Goal: Task Accomplishment & Management: Use online tool/utility

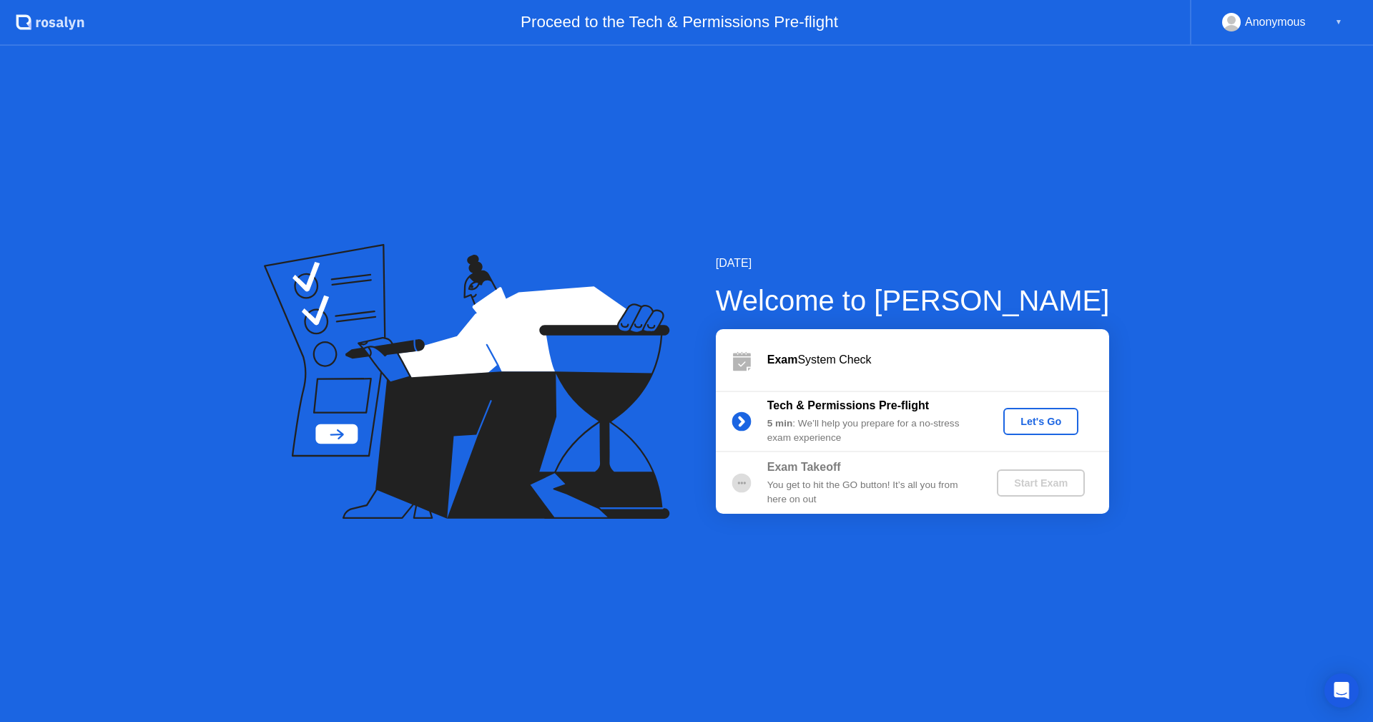
click at [1055, 424] on div "Let's Go" at bounding box center [1041, 421] width 64 height 11
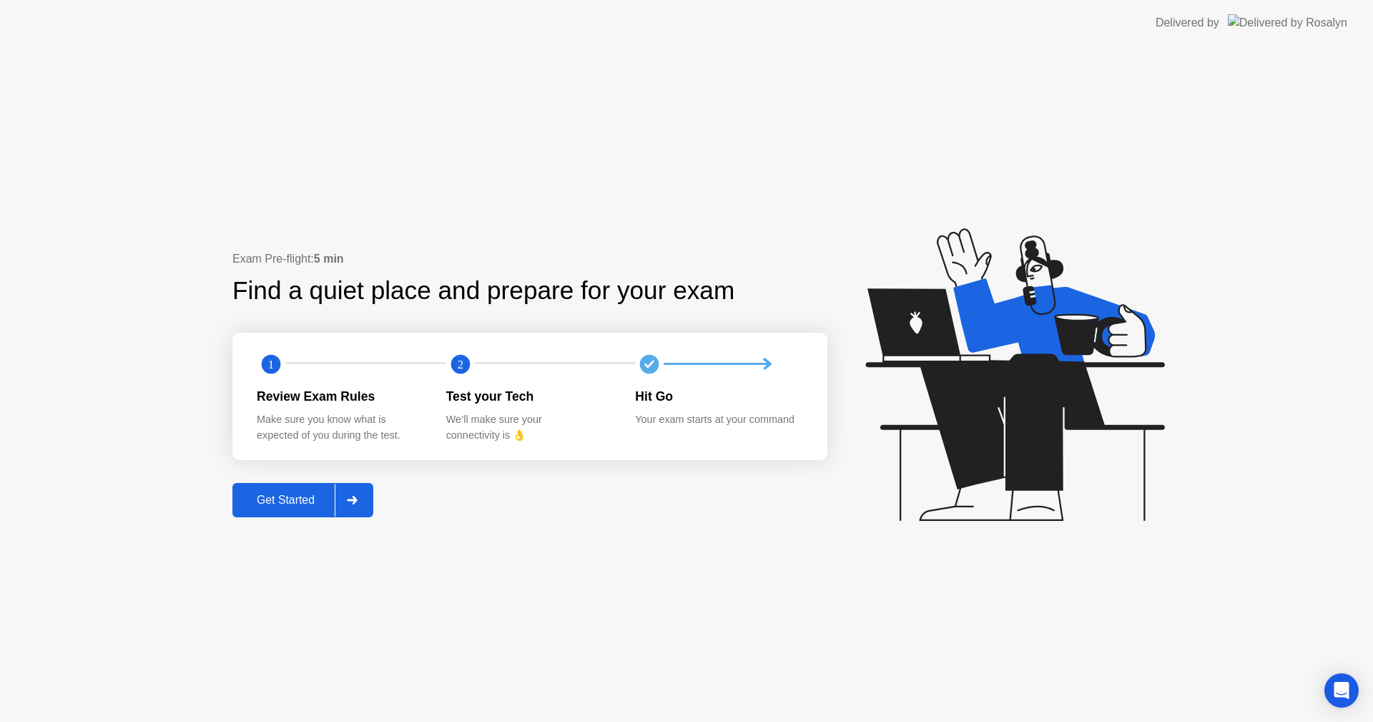
click at [356, 513] on div at bounding box center [352, 500] width 34 height 33
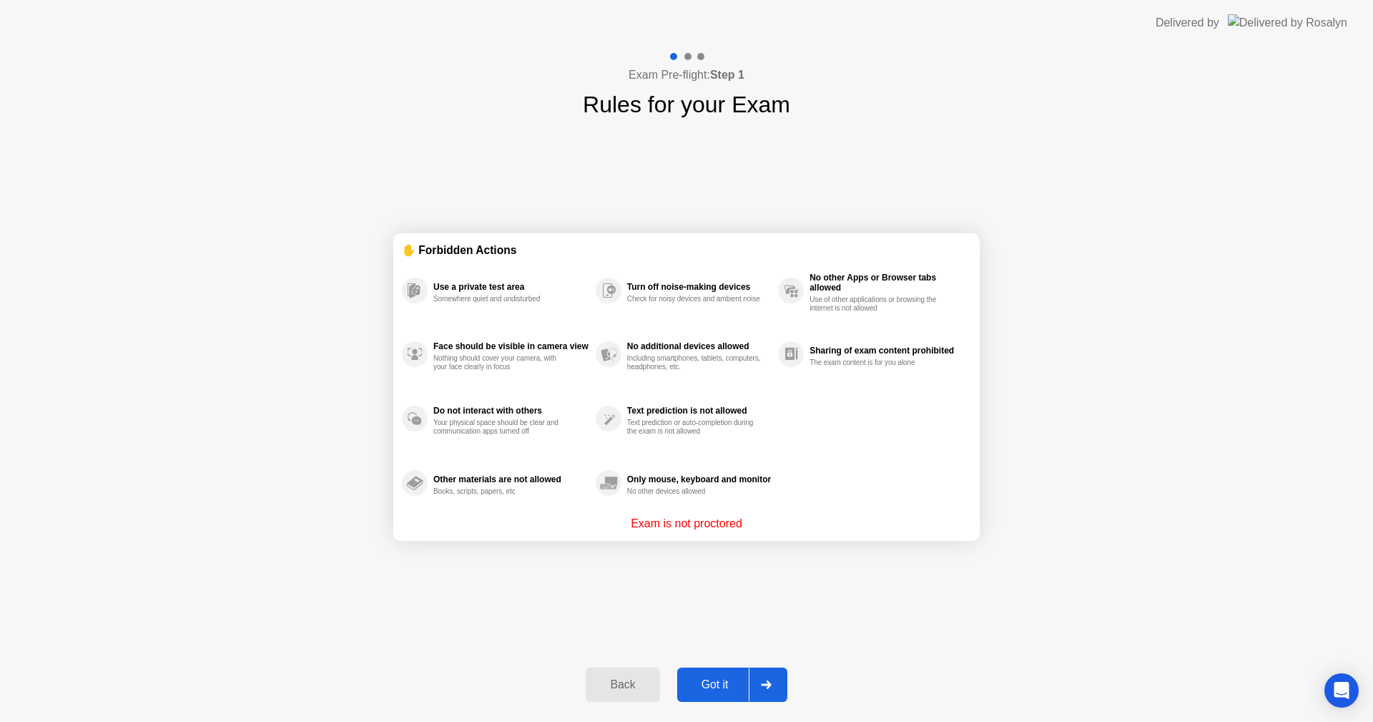
click at [765, 685] on icon at bounding box center [766, 684] width 10 height 9
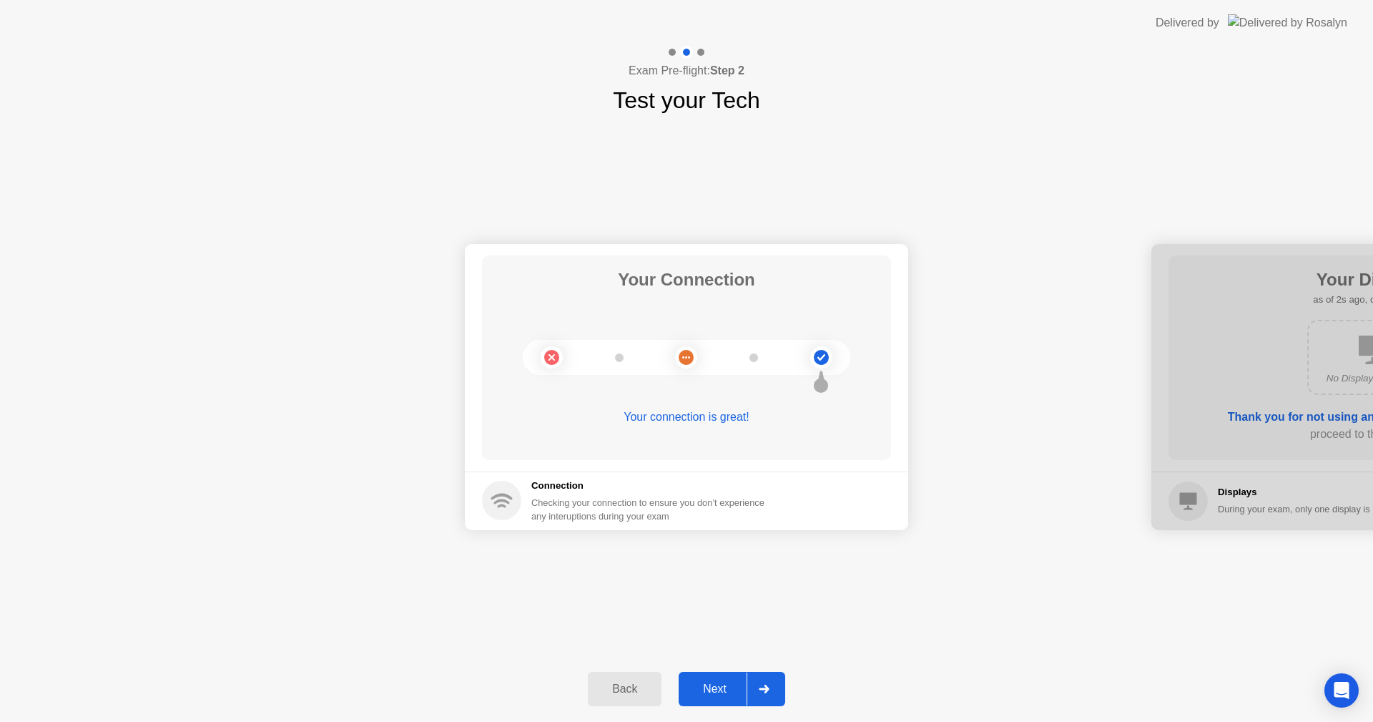
click at [770, 690] on icon at bounding box center [764, 689] width 11 height 9
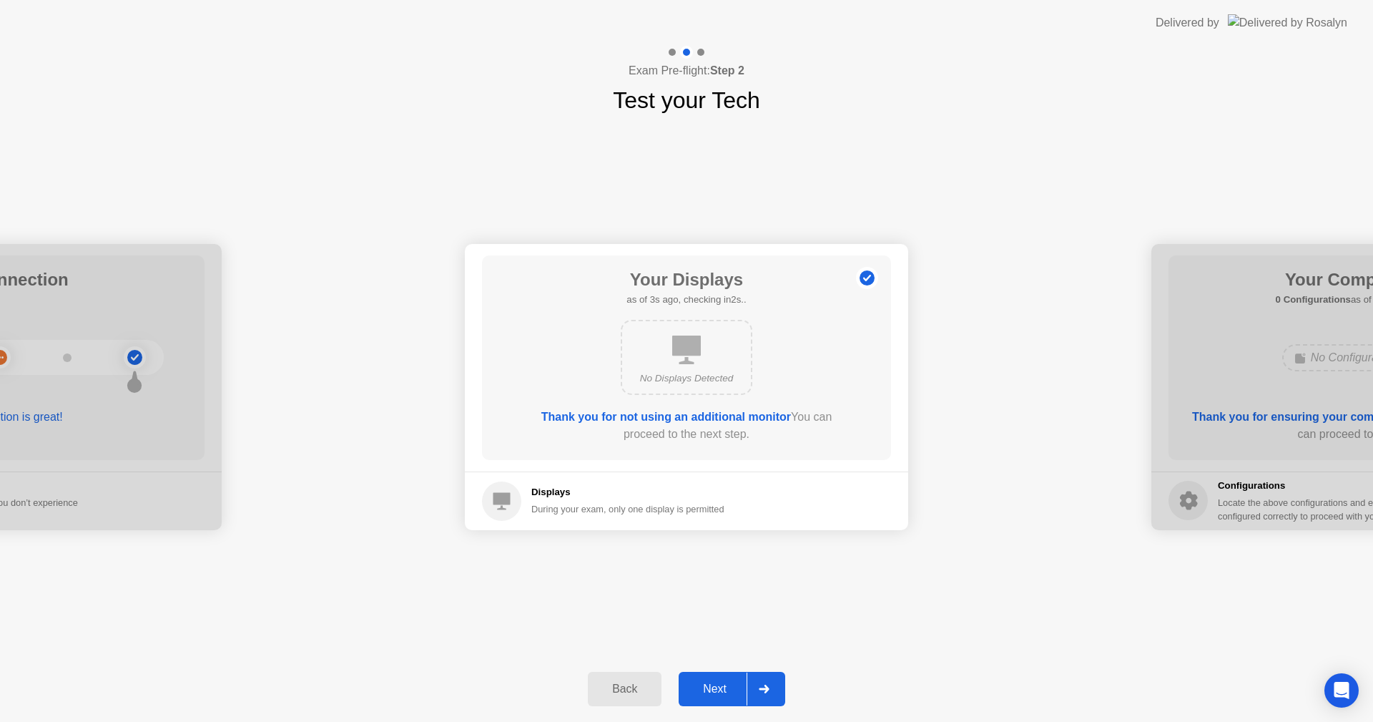
click at [770, 690] on icon at bounding box center [764, 689] width 11 height 9
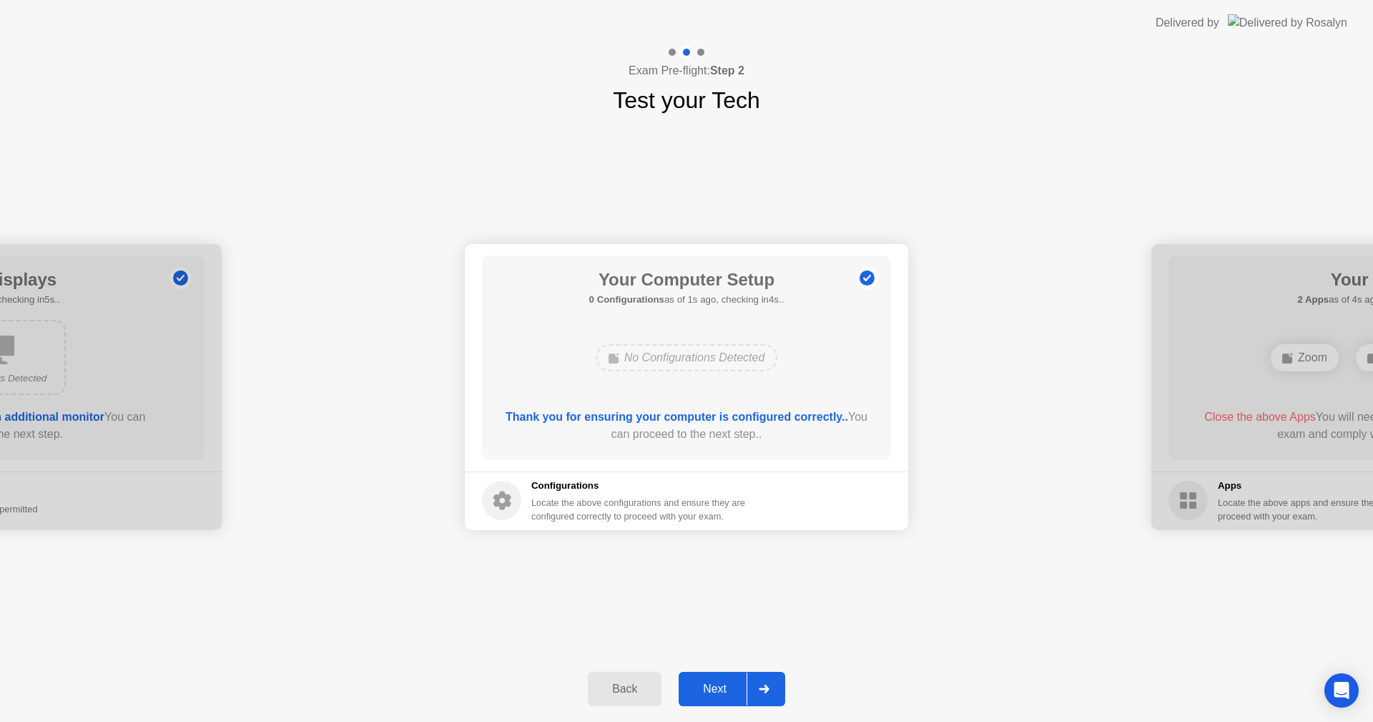
click at [770, 690] on icon at bounding box center [764, 689] width 11 height 9
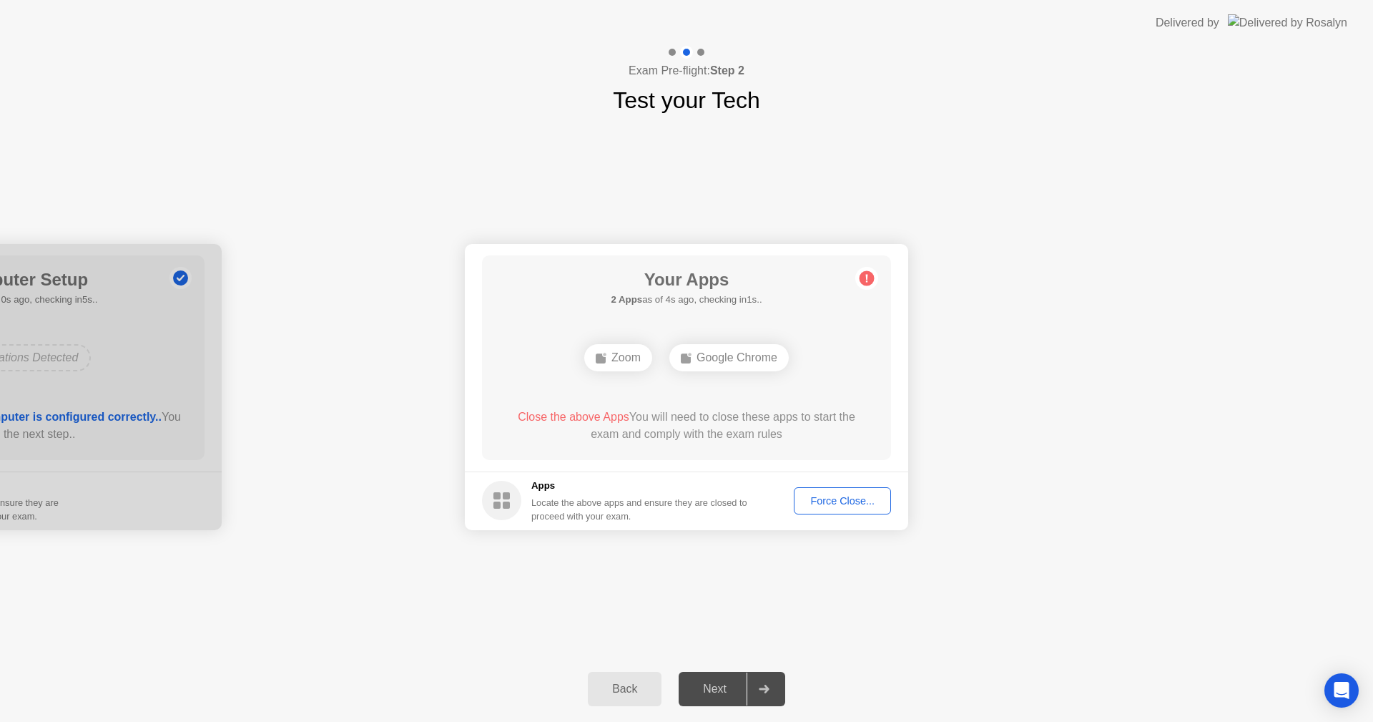
click at [848, 499] on div "Force Close..." at bounding box center [842, 500] width 87 height 11
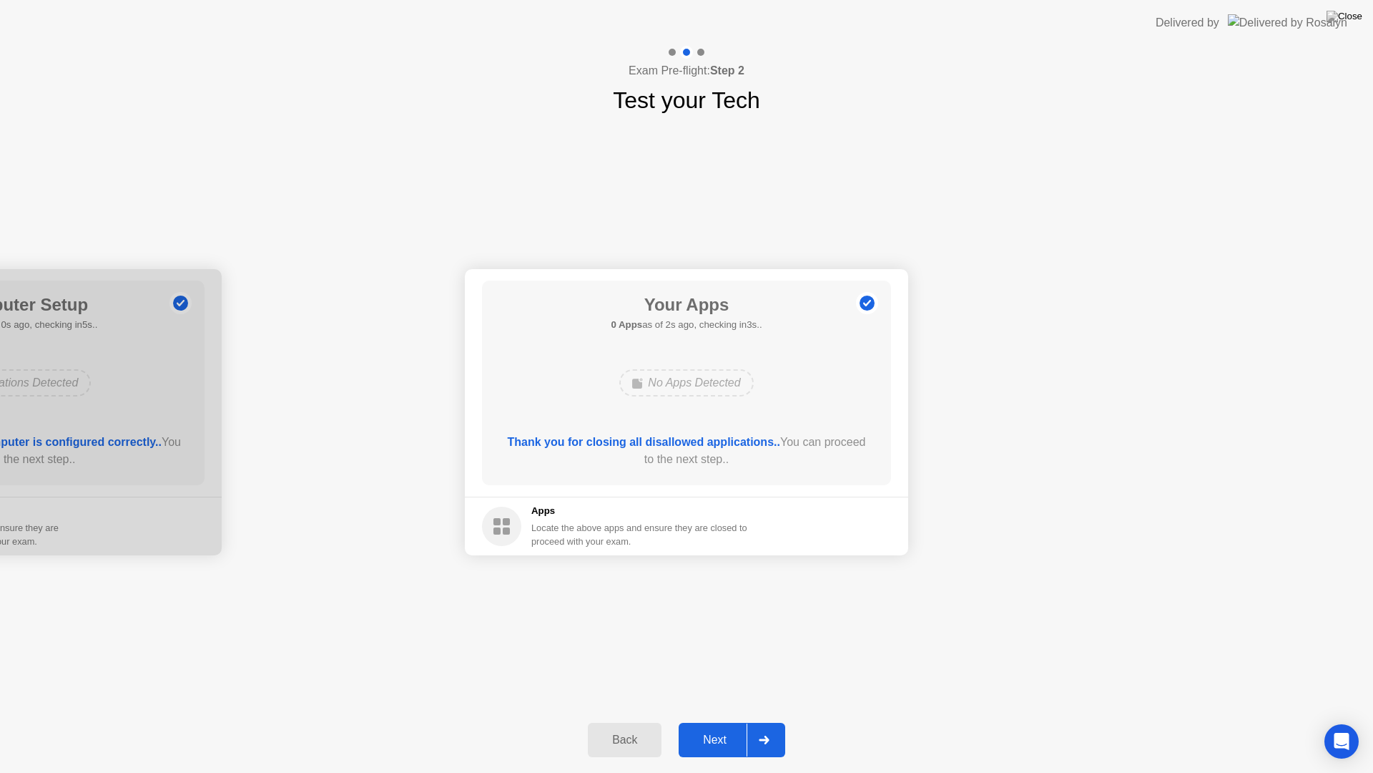
click at [778, 721] on div at bounding box center [764, 739] width 34 height 33
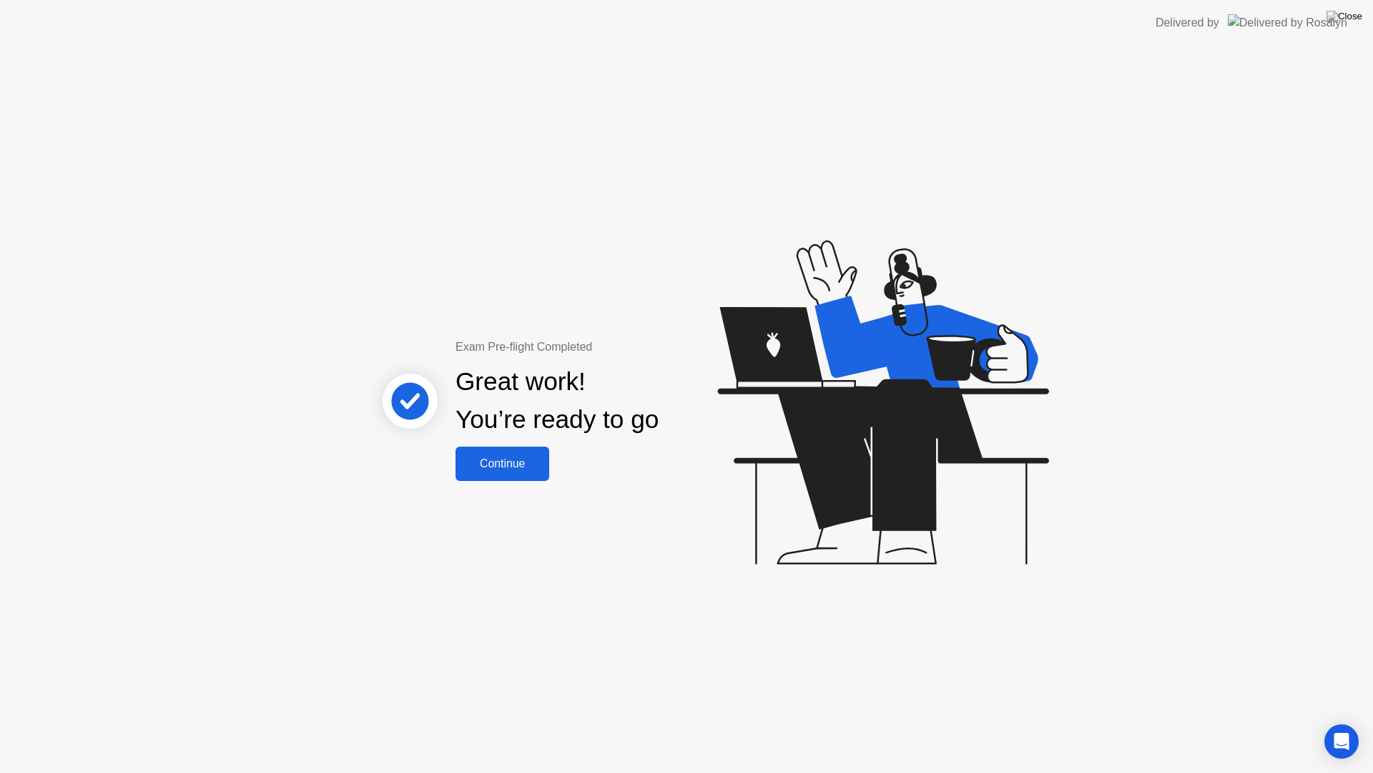
click at [529, 463] on div "Continue" at bounding box center [502, 463] width 85 height 13
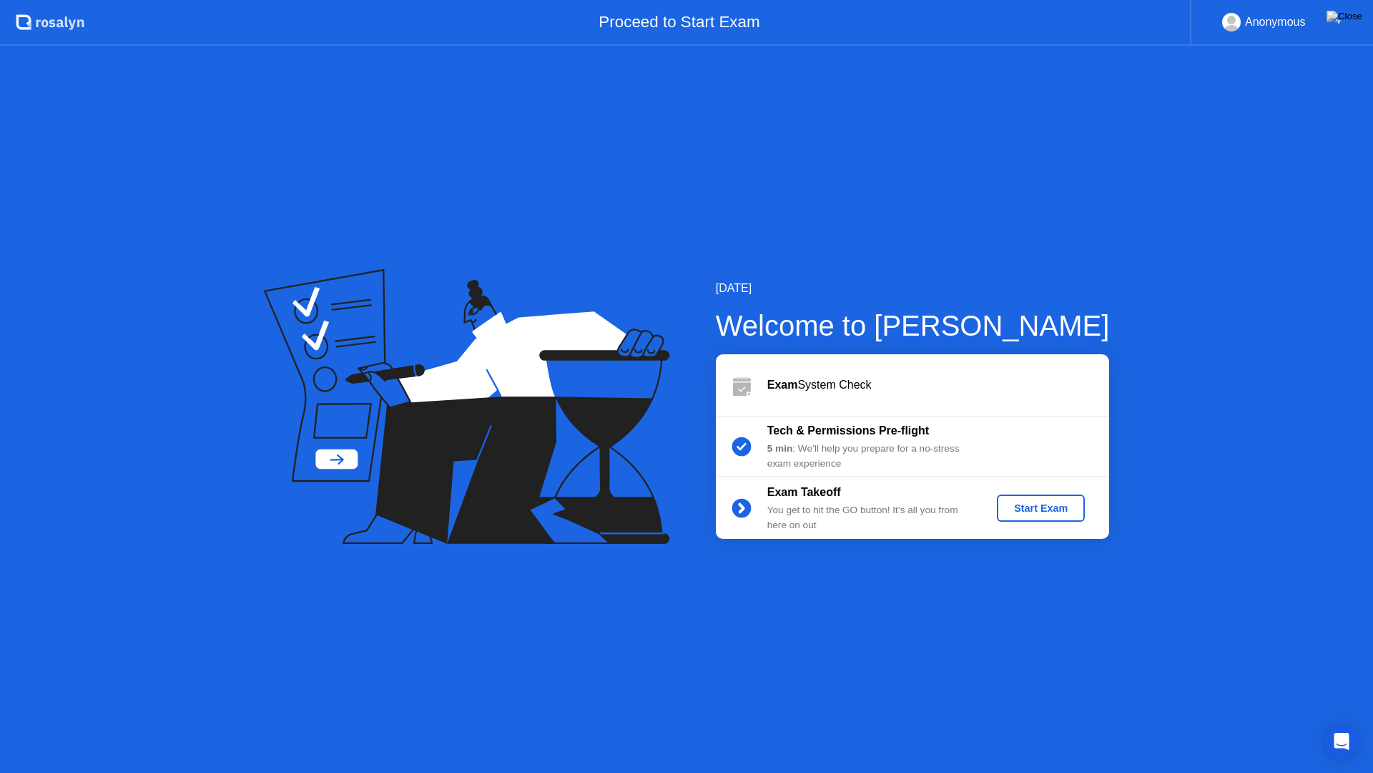
click at [1024, 512] on div "Start Exam" at bounding box center [1041, 507] width 77 height 11
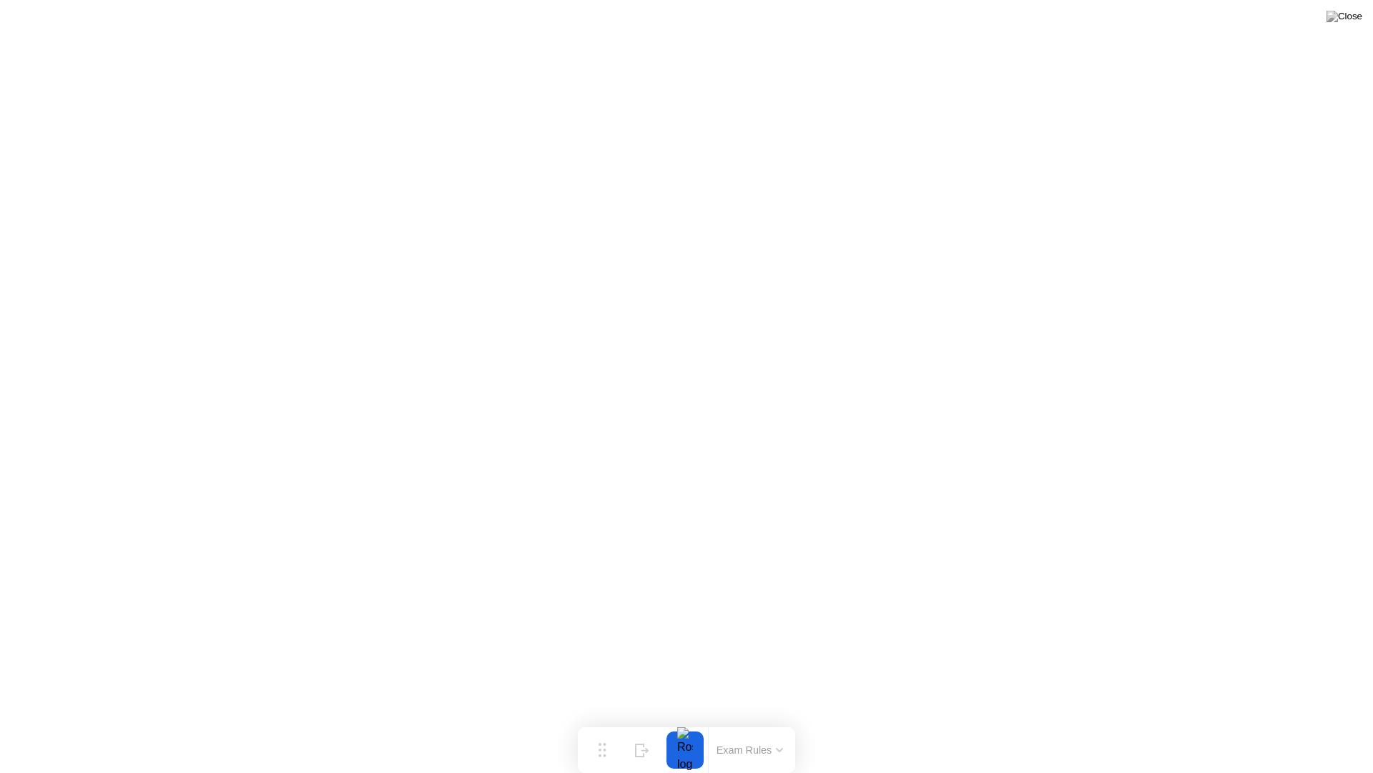
click at [774, 721] on button "Exam Rules" at bounding box center [750, 749] width 76 height 13
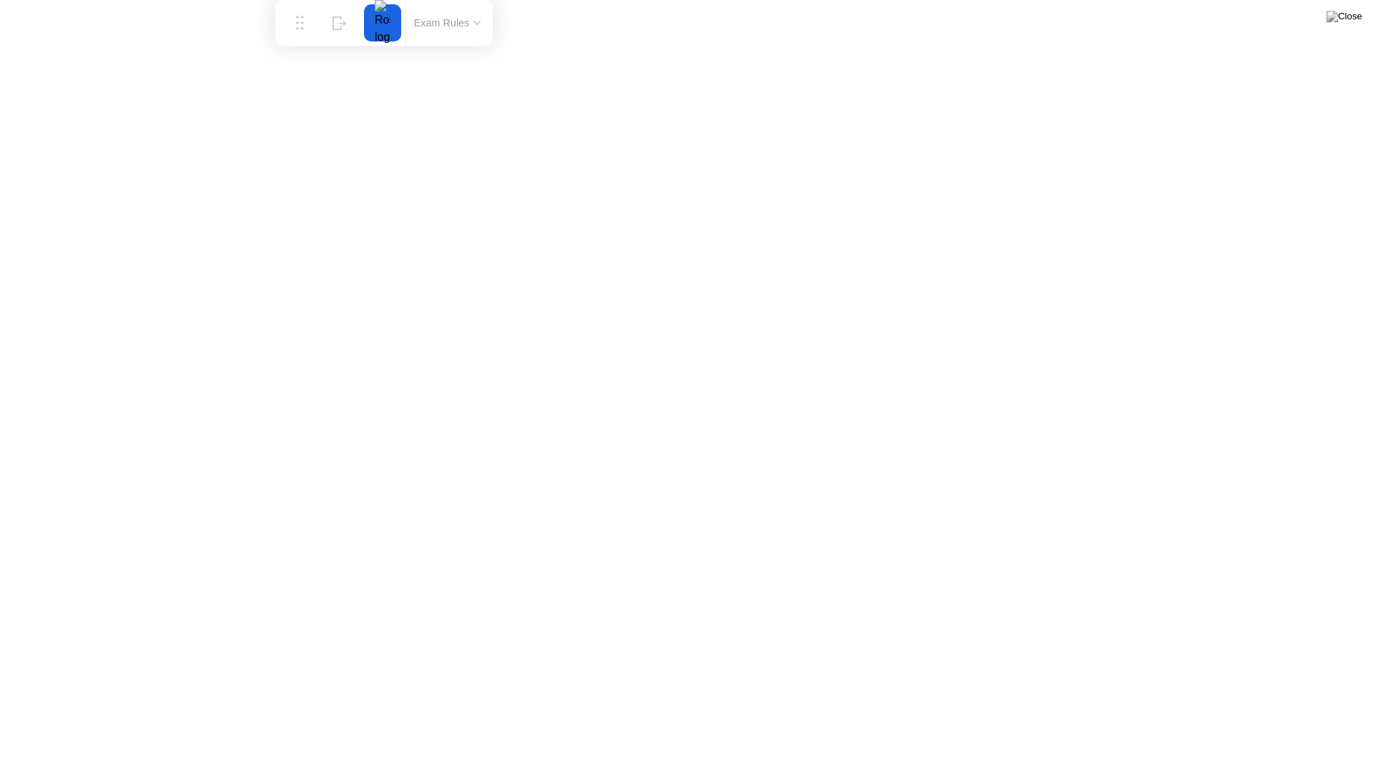
drag, startPoint x: 609, startPoint y: 745, endPoint x: 327, endPoint y: 0, distance: 797.1
click at [323, 0] on div "Move Hide Exam Rules" at bounding box center [383, 23] width 217 height 46
click at [1358, 16] on img at bounding box center [1345, 16] width 36 height 11
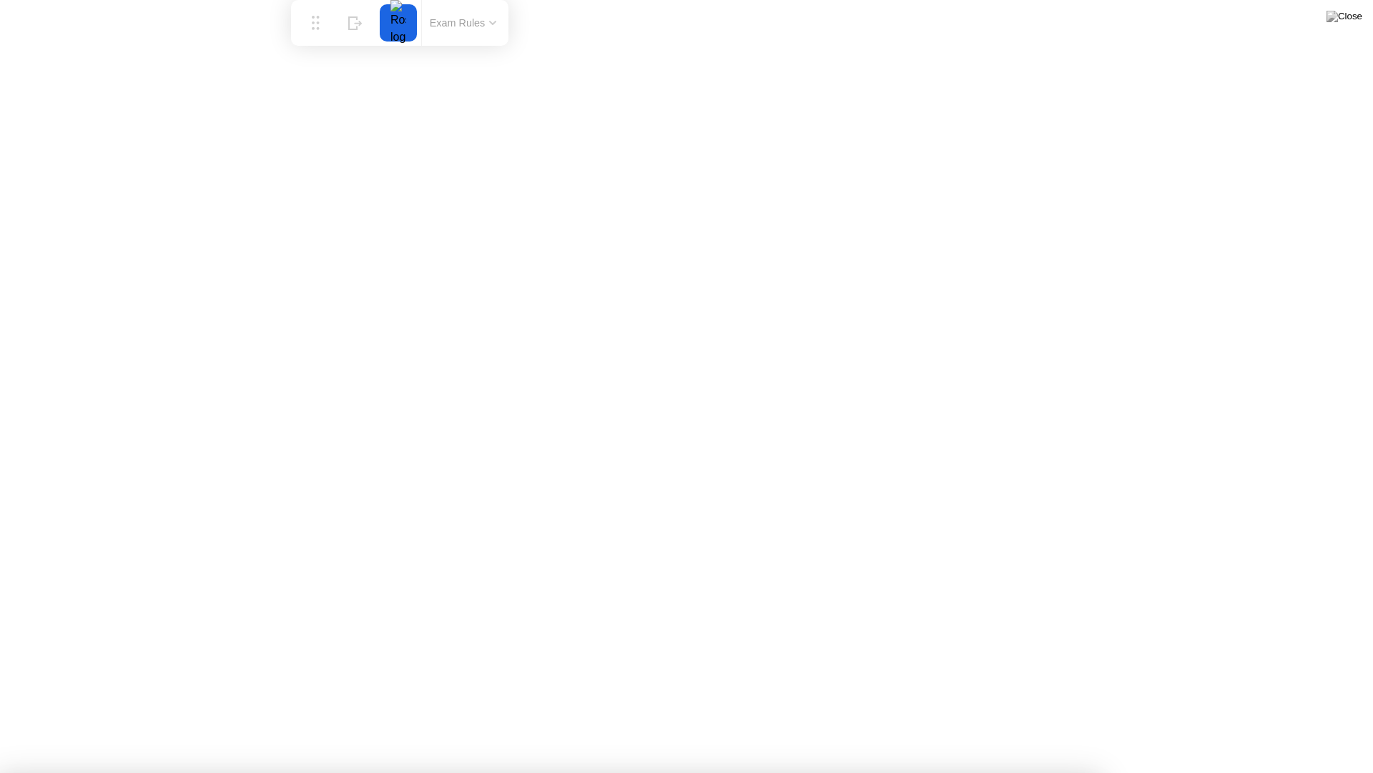
click at [398, 11] on div at bounding box center [398, 22] width 30 height 37
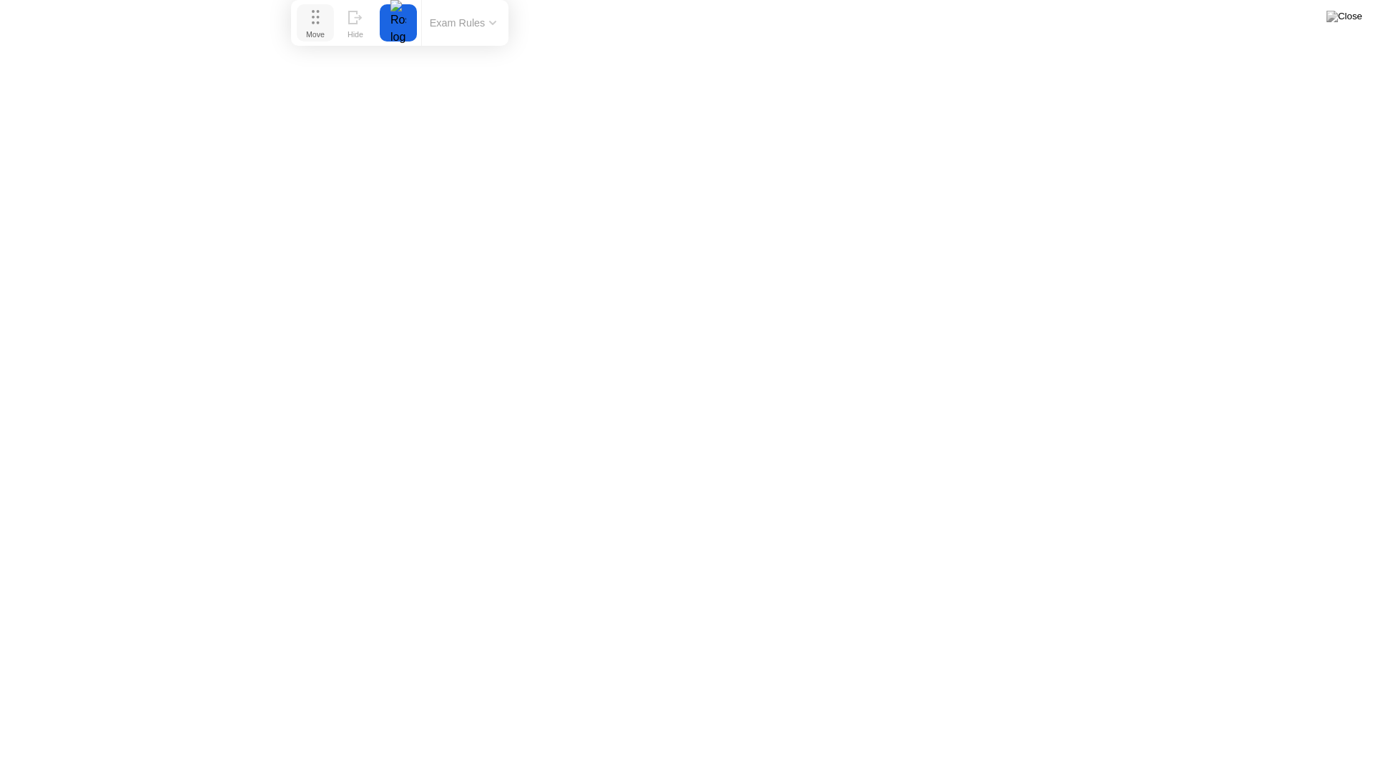
click at [319, 23] on icon at bounding box center [316, 17] width 8 height 14
drag, startPoint x: 319, startPoint y: 23, endPoint x: 623, endPoint y: 727, distance: 766.7
click at [617, 719] on icon at bounding box center [613, 712] width 8 height 14
drag, startPoint x: 622, startPoint y: 729, endPoint x: 625, endPoint y: 740, distance: 12.0
click at [625, 721] on div "Move" at bounding box center [619, 738] width 19 height 9
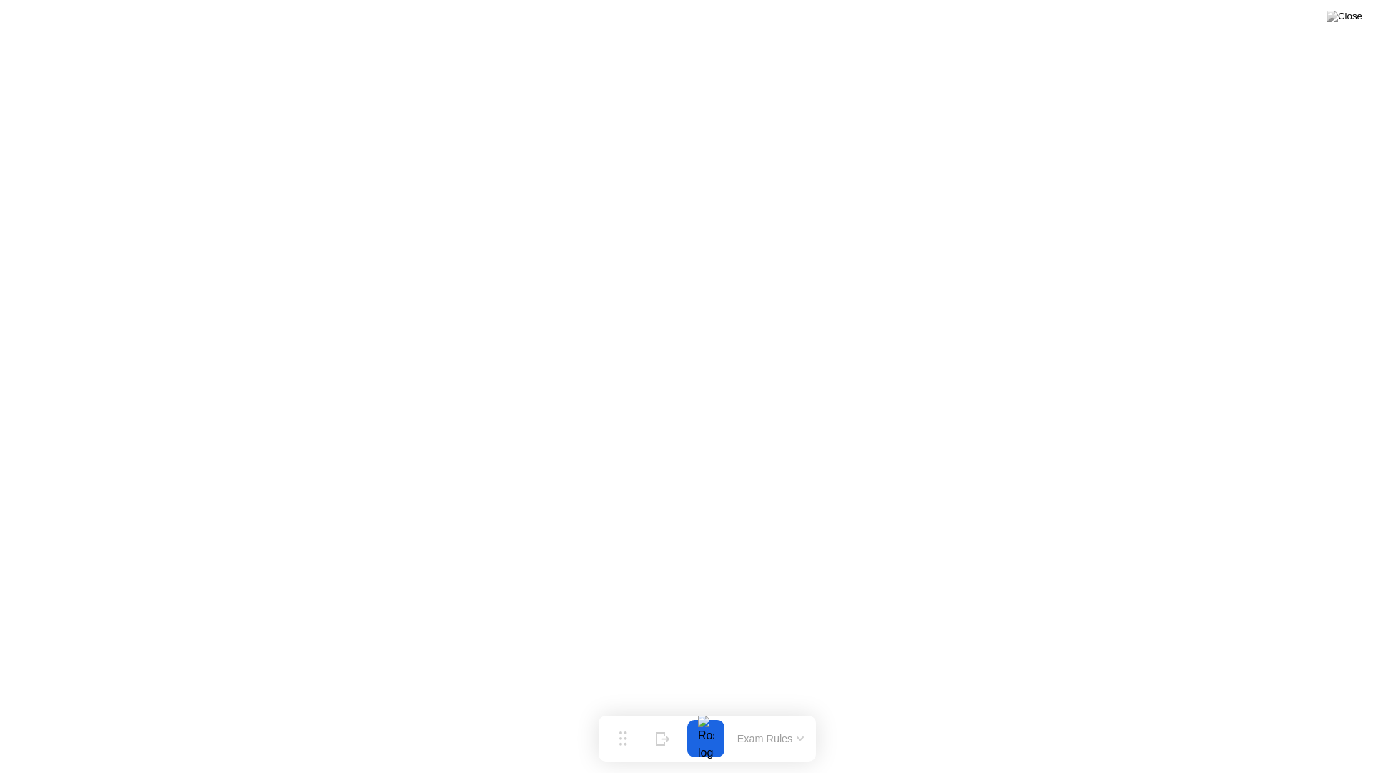
click at [700, 721] on div at bounding box center [706, 738] width 30 height 37
click at [707, 721] on div at bounding box center [706, 738] width 30 height 37
drag, startPoint x: 628, startPoint y: 733, endPoint x: 349, endPoint y: 722, distance: 279.2
click at [356, 721] on button "Move" at bounding box center [374, 727] width 37 height 37
click at [519, 721] on icon at bounding box center [521, 727] width 7 height 4
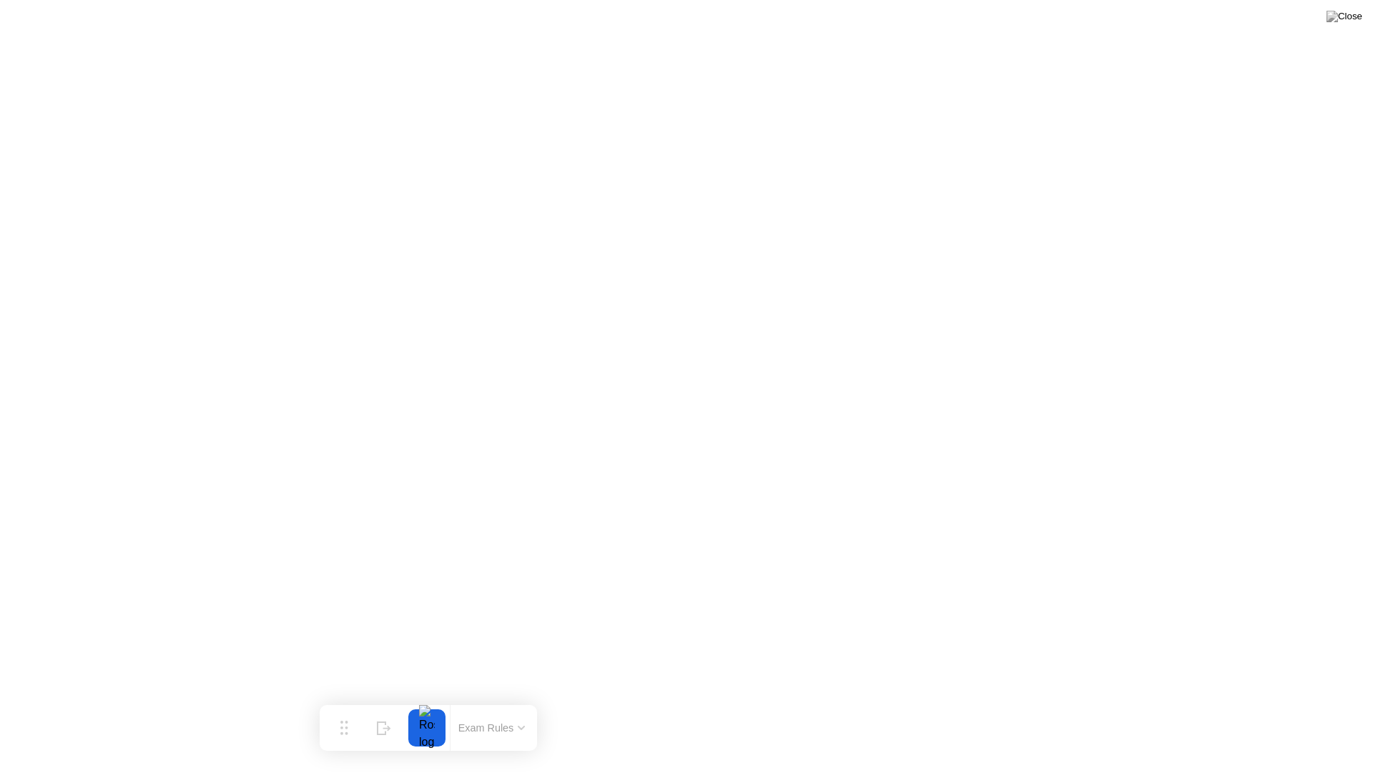
click at [417, 721] on div at bounding box center [427, 727] width 30 height 37
click at [434, 721] on div at bounding box center [427, 727] width 30 height 37
drag, startPoint x: 335, startPoint y: 729, endPoint x: 101, endPoint y: 751, distance: 235.7
click at [131, 721] on div "Move" at bounding box center [140, 745] width 19 height 9
click at [1221, 721] on div "End Proctoring Session" at bounding box center [1256, 732] width 158 height 13
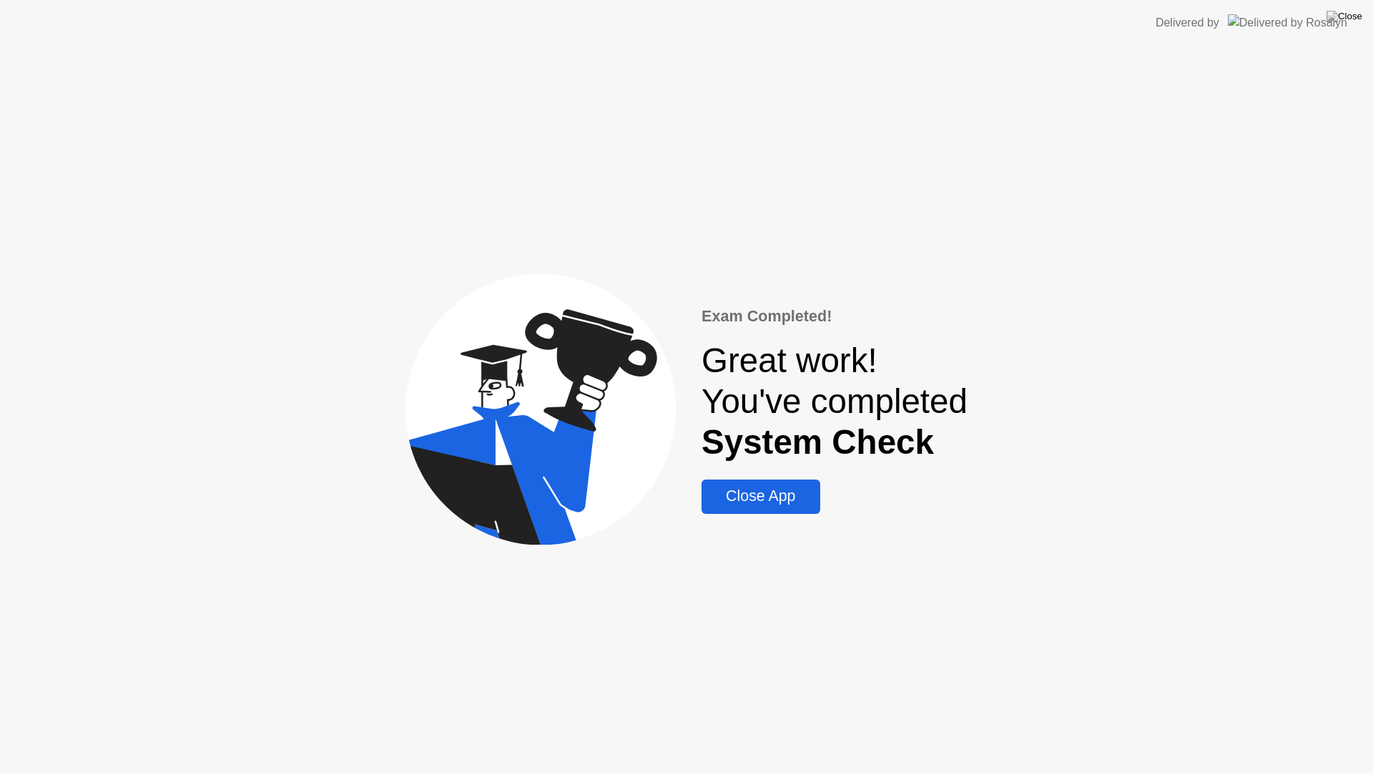
click at [748, 500] on div "Close App" at bounding box center [760, 496] width 109 height 18
